Goal: Browse casually: Explore the website without a specific task or goal

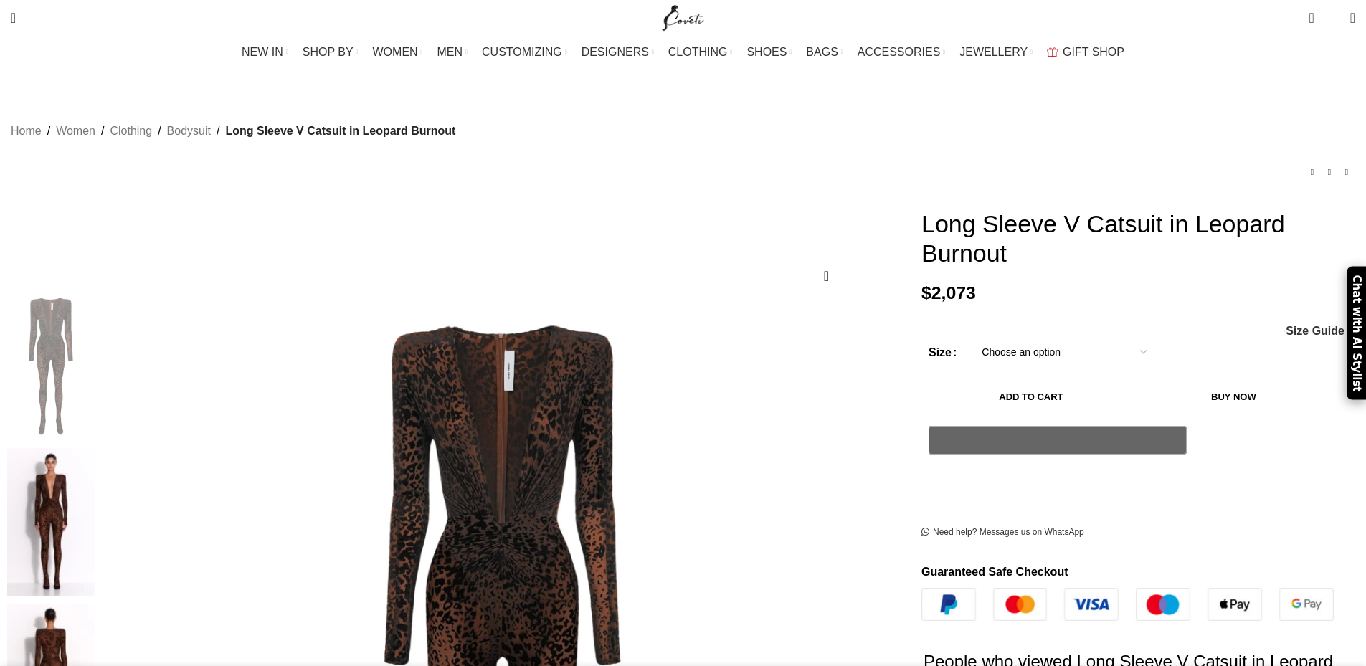
click at [95, 448] on img at bounding box center [50, 522] width 87 height 149
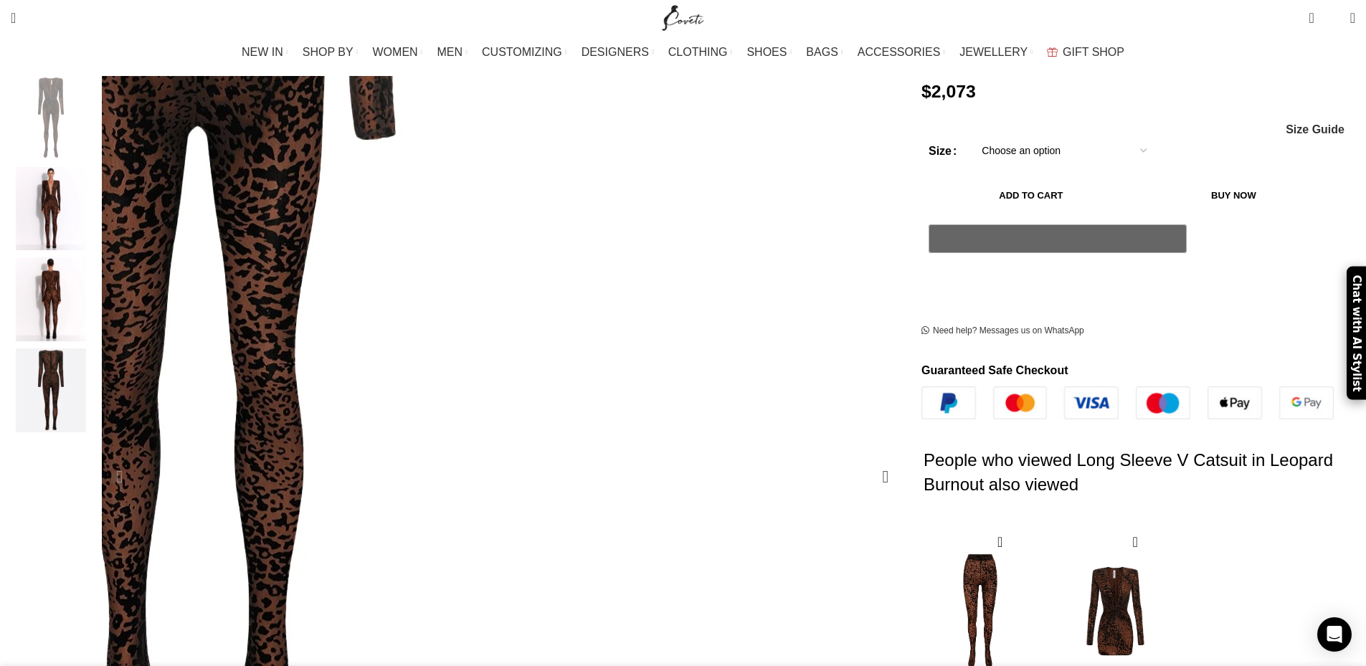
scroll to position [215, 0]
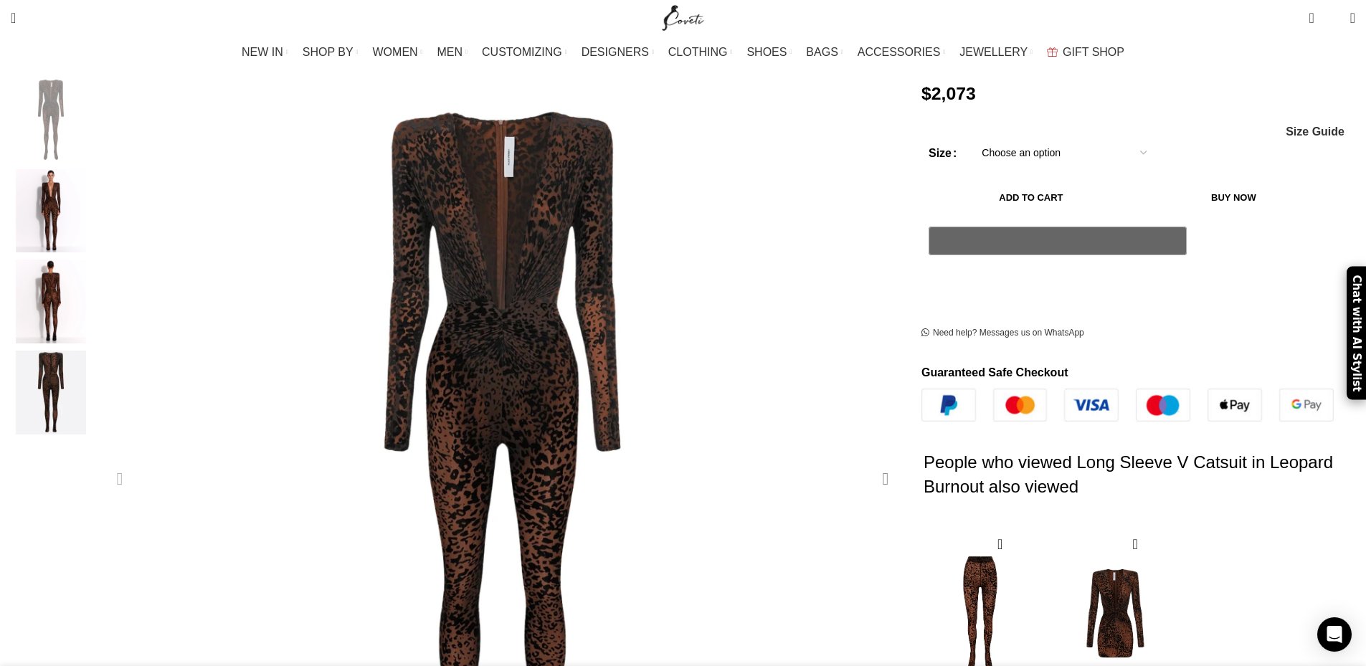
click at [868, 461] on div "Next slide" at bounding box center [886, 479] width 36 height 36
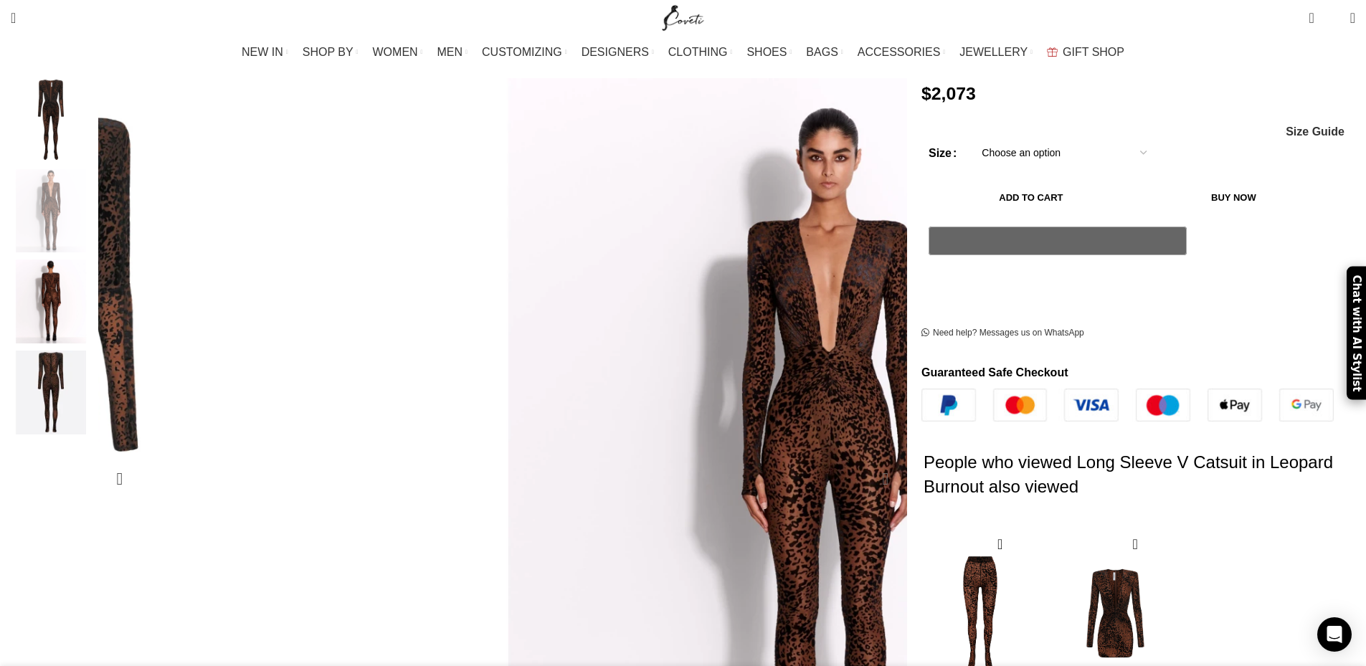
click at [868, 461] on div "Next slide" at bounding box center [886, 479] width 36 height 36
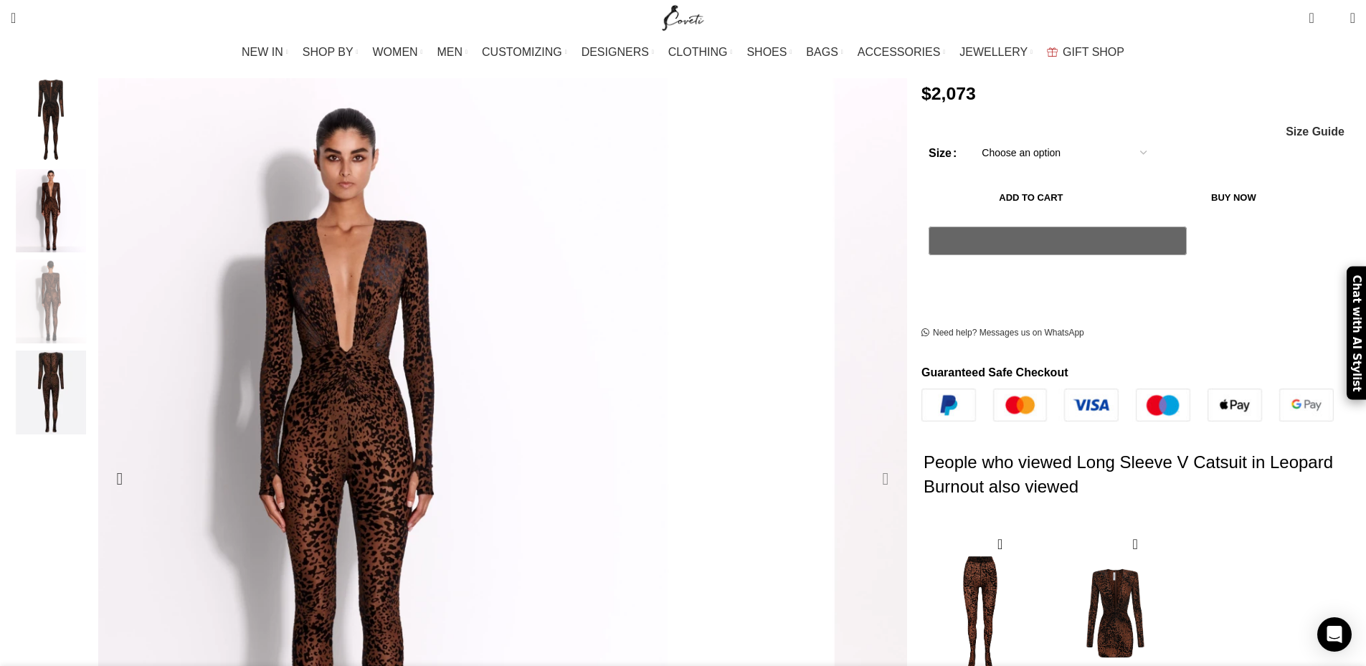
click at [868, 461] on div "Next slide" at bounding box center [886, 479] width 36 height 36
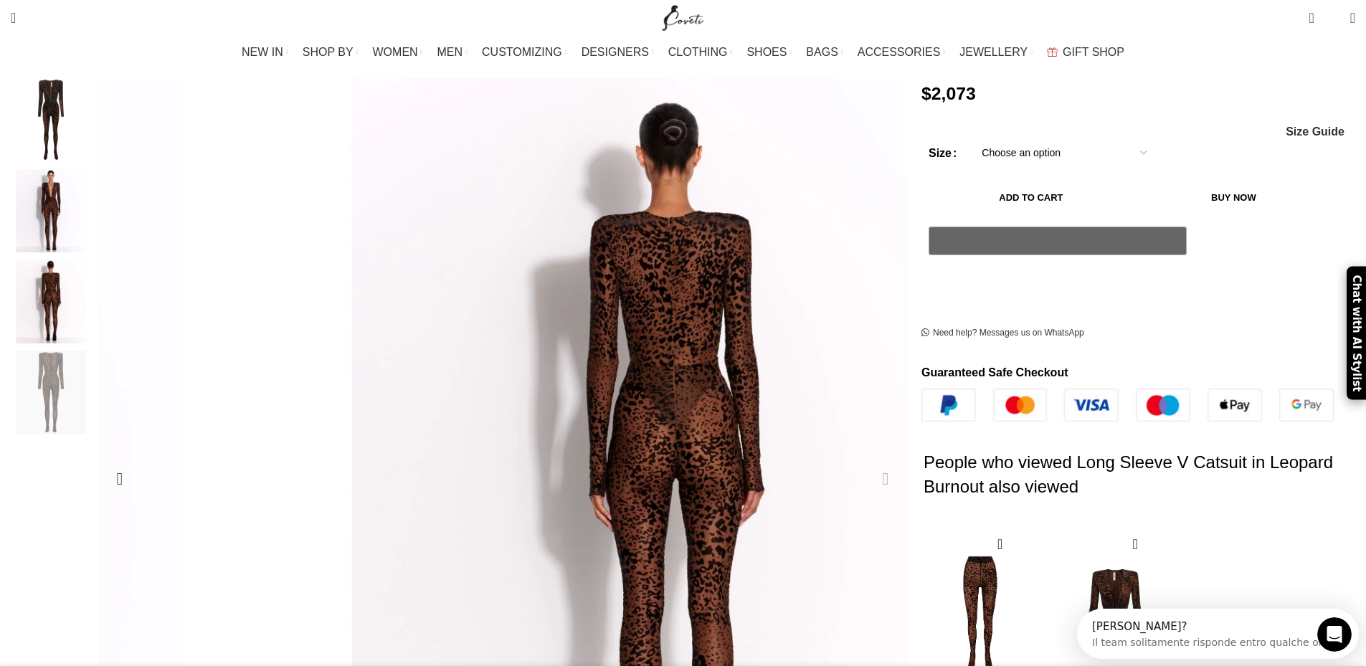
scroll to position [0, 0]
click at [868, 461] on div "Next slide" at bounding box center [886, 479] width 36 height 36
click at [138, 461] on div "Previous slide" at bounding box center [120, 479] width 36 height 36
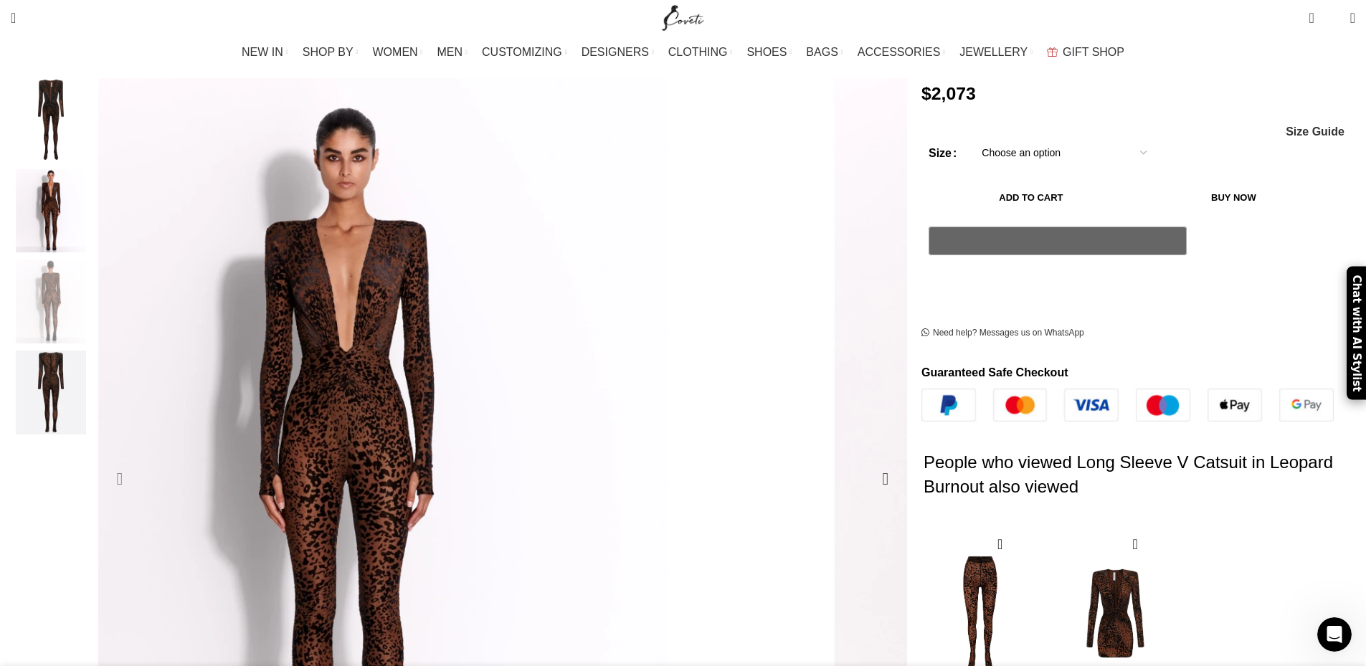
click at [138, 461] on div "Previous slide" at bounding box center [120, 479] width 36 height 36
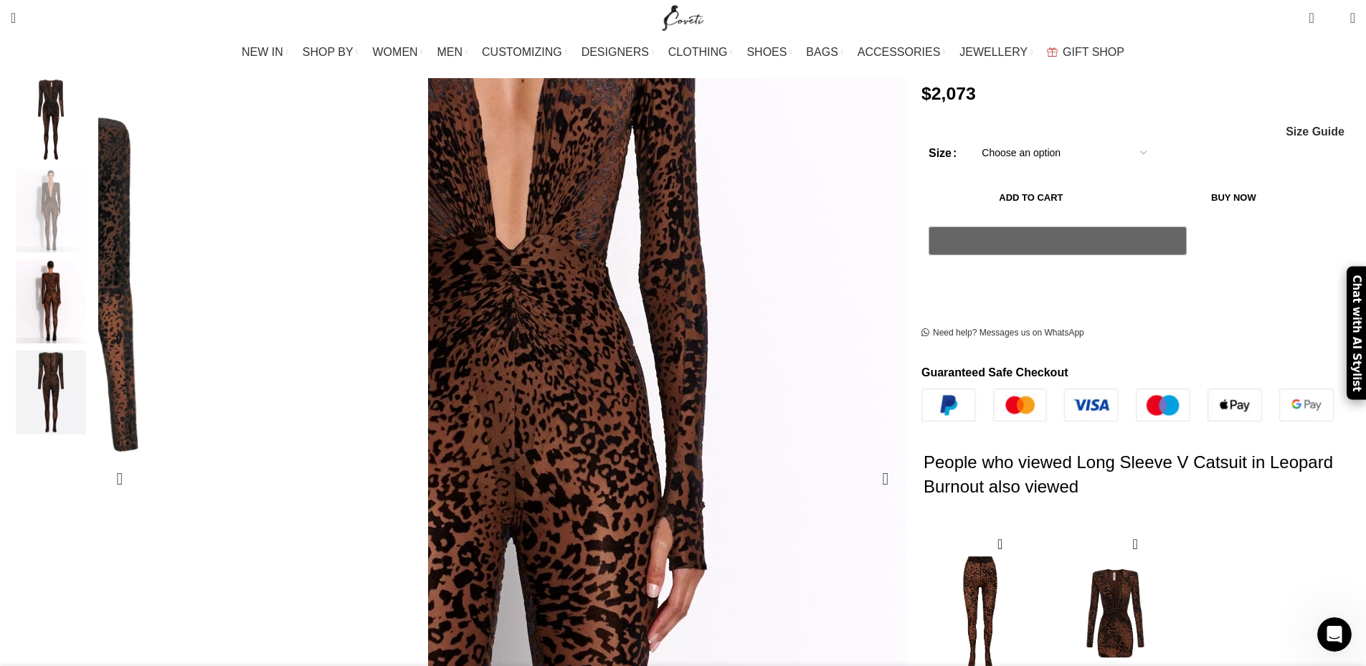
click at [660, 219] on img "2 / 4" at bounding box center [511, 534] width 1434 height 1793
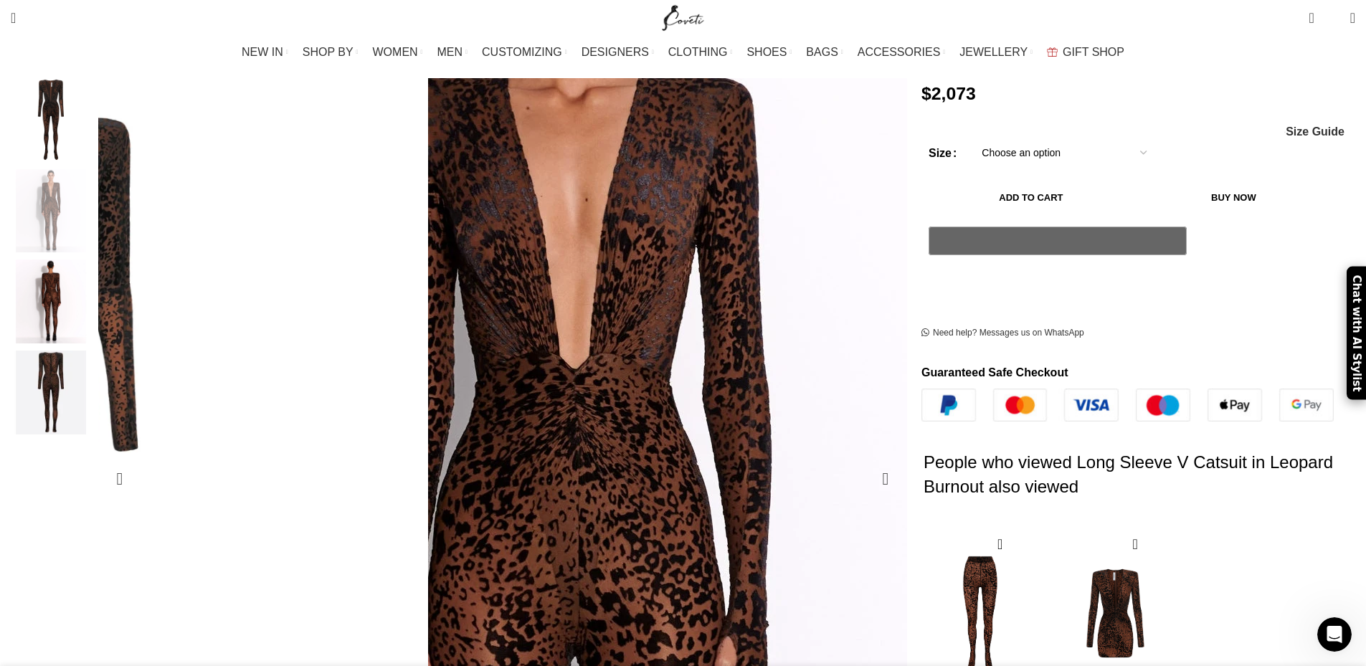
click at [630, 175] on img "2 / 4" at bounding box center [575, 653] width 1434 height 1793
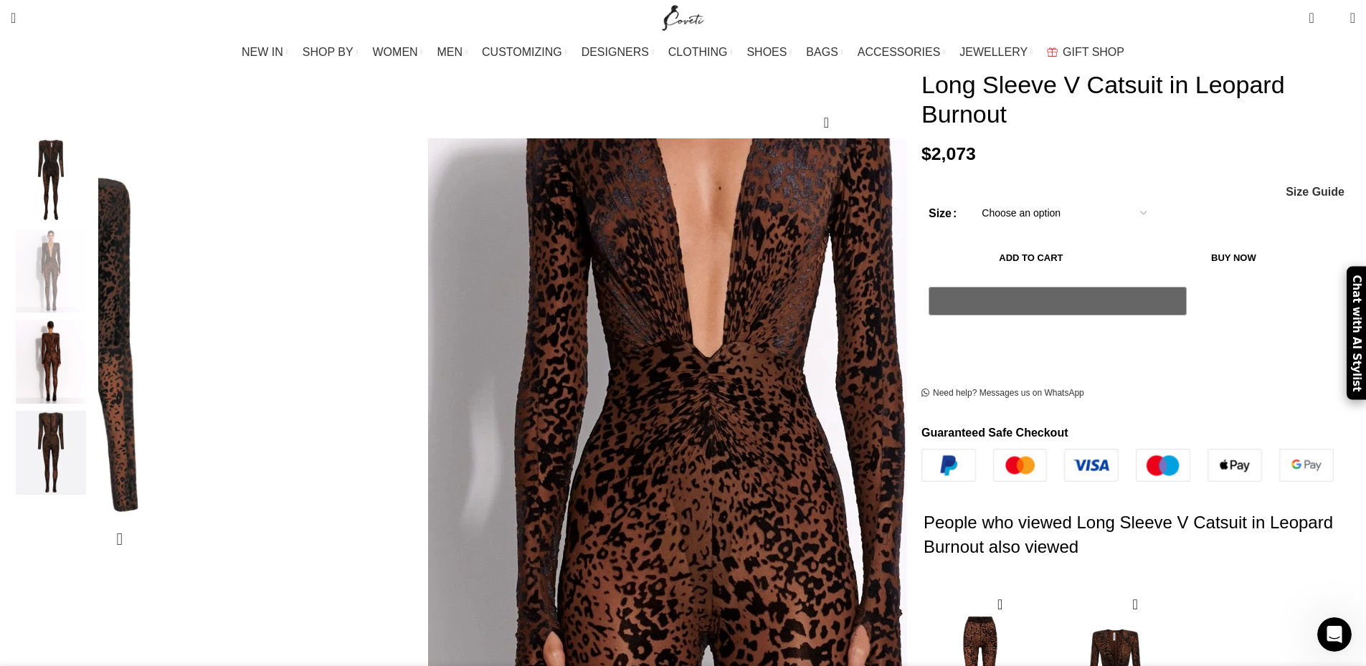
scroll to position [72, 0]
